Goal: Complete application form

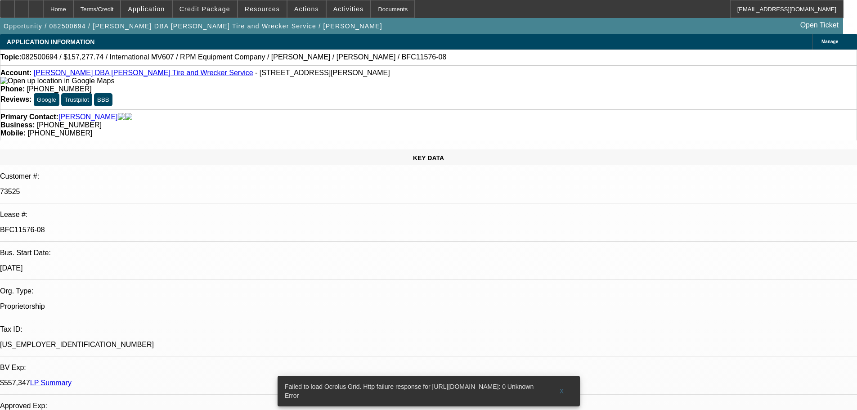
select select "0"
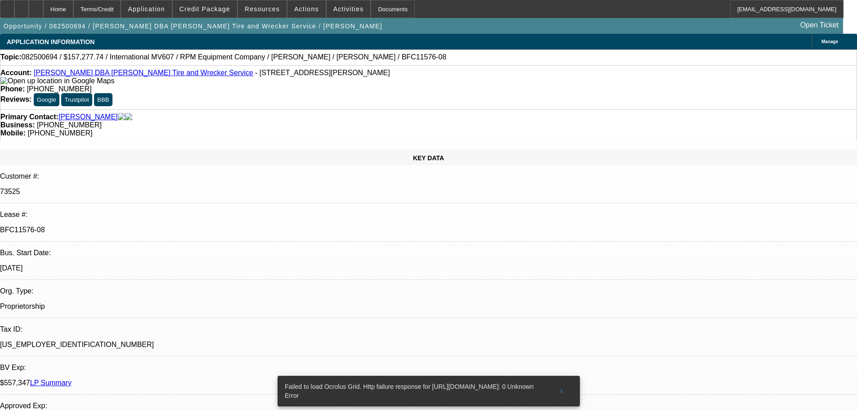
select select "0"
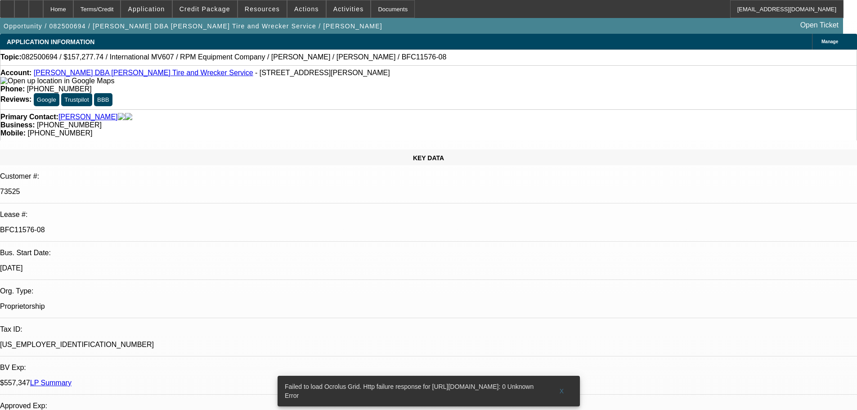
select select "0"
select select "0.1"
select select "1"
select select "2"
select select "6"
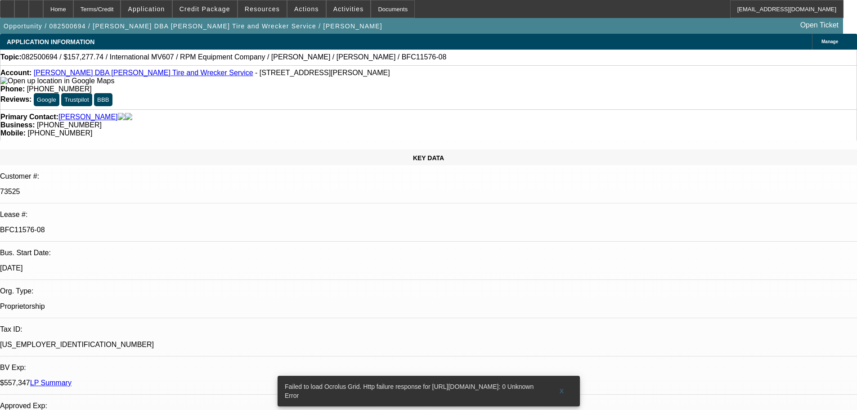
select select "1"
select select "2"
select select "6"
select select "1"
select select "2"
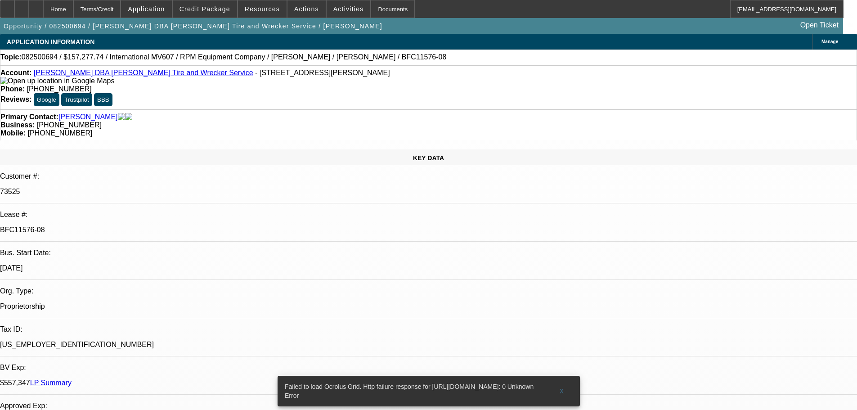
select select "6"
select select "1"
select select "2"
select select "4"
click at [561, 387] on span "X" at bounding box center [561, 390] width 5 height 7
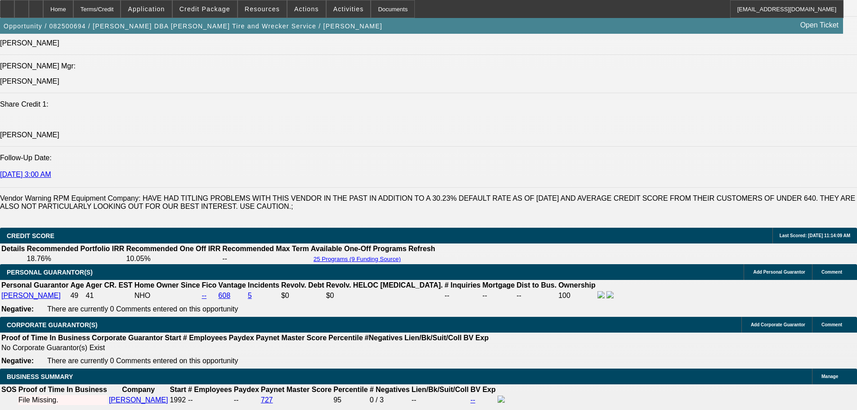
scroll to position [1259, 0]
